Goal: Find specific page/section: Find specific page/section

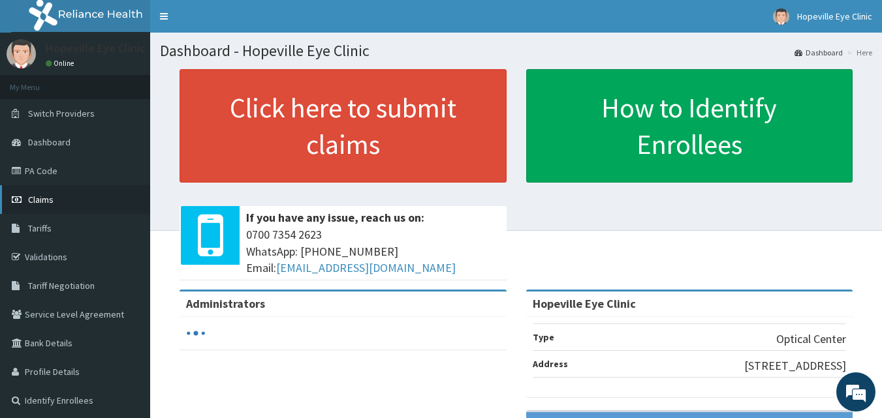
click at [59, 198] on link "Claims" at bounding box center [75, 199] width 150 height 29
click at [82, 180] on link "PA Code" at bounding box center [75, 171] width 150 height 29
click at [70, 164] on link "PA Code" at bounding box center [75, 171] width 150 height 29
